Goal: Use online tool/utility: Utilize a website feature to perform a specific function

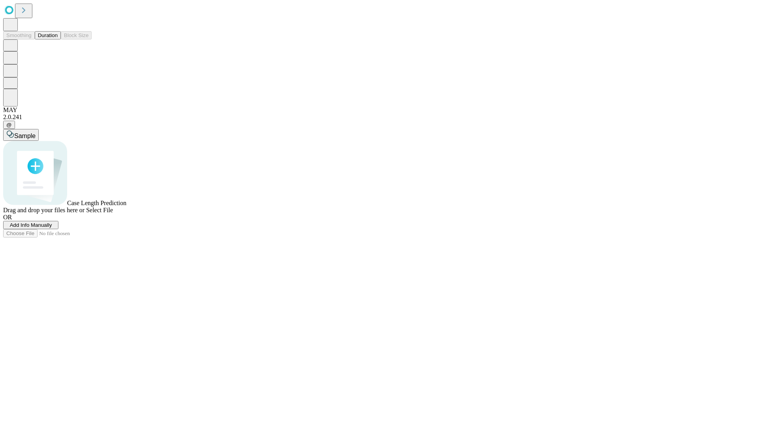
click at [58, 39] on button "Duration" at bounding box center [48, 35] width 26 height 8
click at [52, 228] on span "Add Info Manually" at bounding box center [31, 225] width 42 height 6
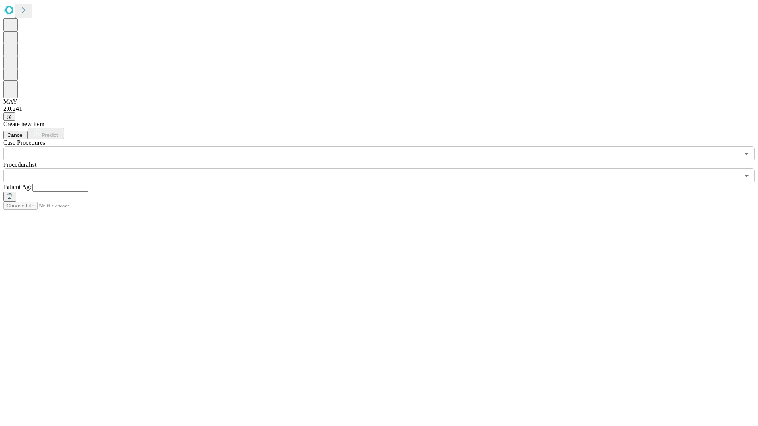
click at [88, 184] on input "text" at bounding box center [60, 188] width 56 height 8
type input "**"
click at [384, 169] on input "text" at bounding box center [371, 176] width 736 height 15
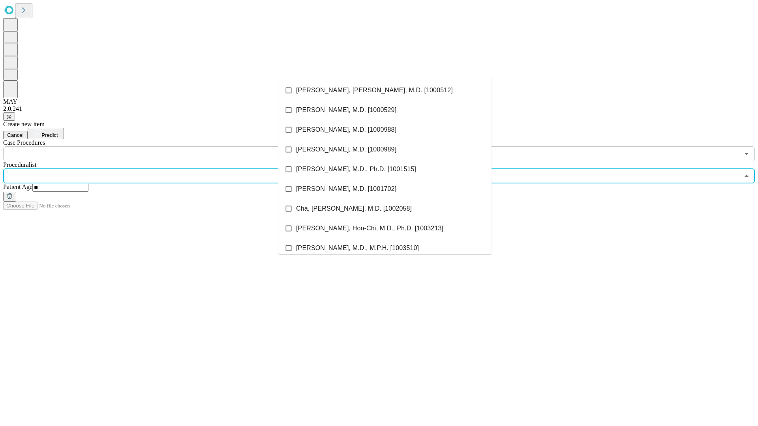
click at [385, 90] on li "[PERSON_NAME], [PERSON_NAME], M.D. [1000512]" at bounding box center [384, 91] width 213 height 20
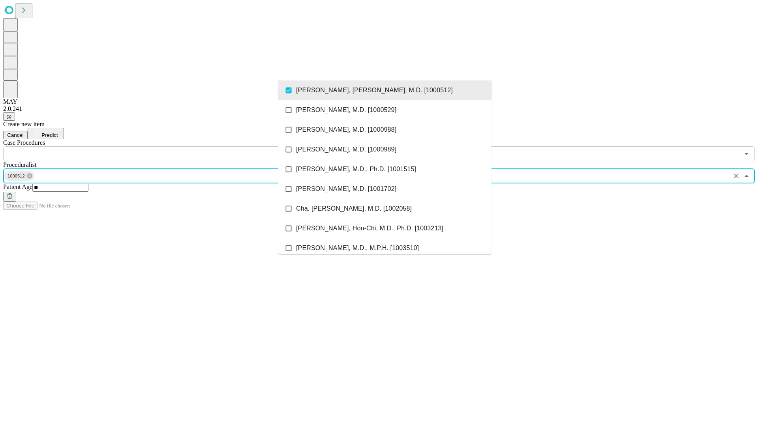
click at [166, 146] on input "text" at bounding box center [371, 153] width 736 height 15
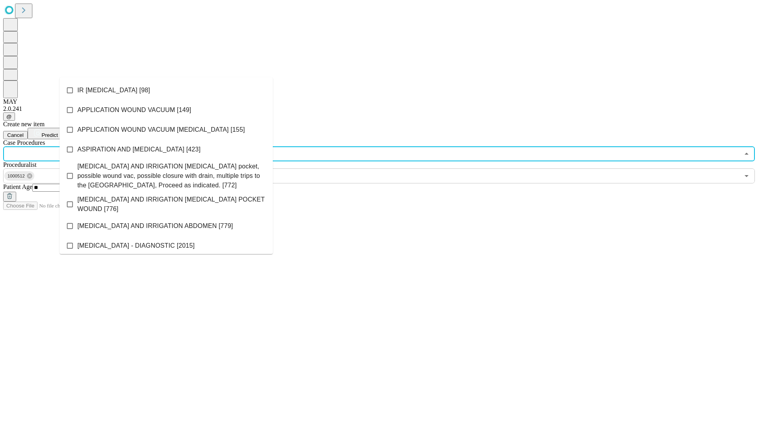
click at [166, 90] on li "IR [MEDICAL_DATA] [98]" at bounding box center [166, 91] width 213 height 20
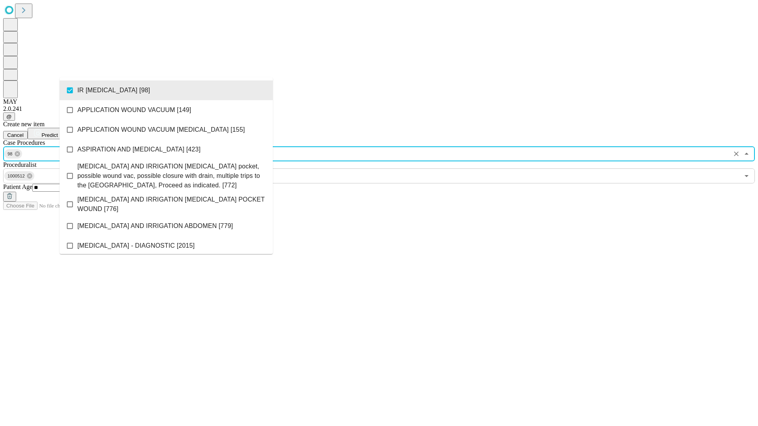
click at [58, 132] on span "Predict" at bounding box center [49, 135] width 16 height 6
